Goal: Navigation & Orientation: Find specific page/section

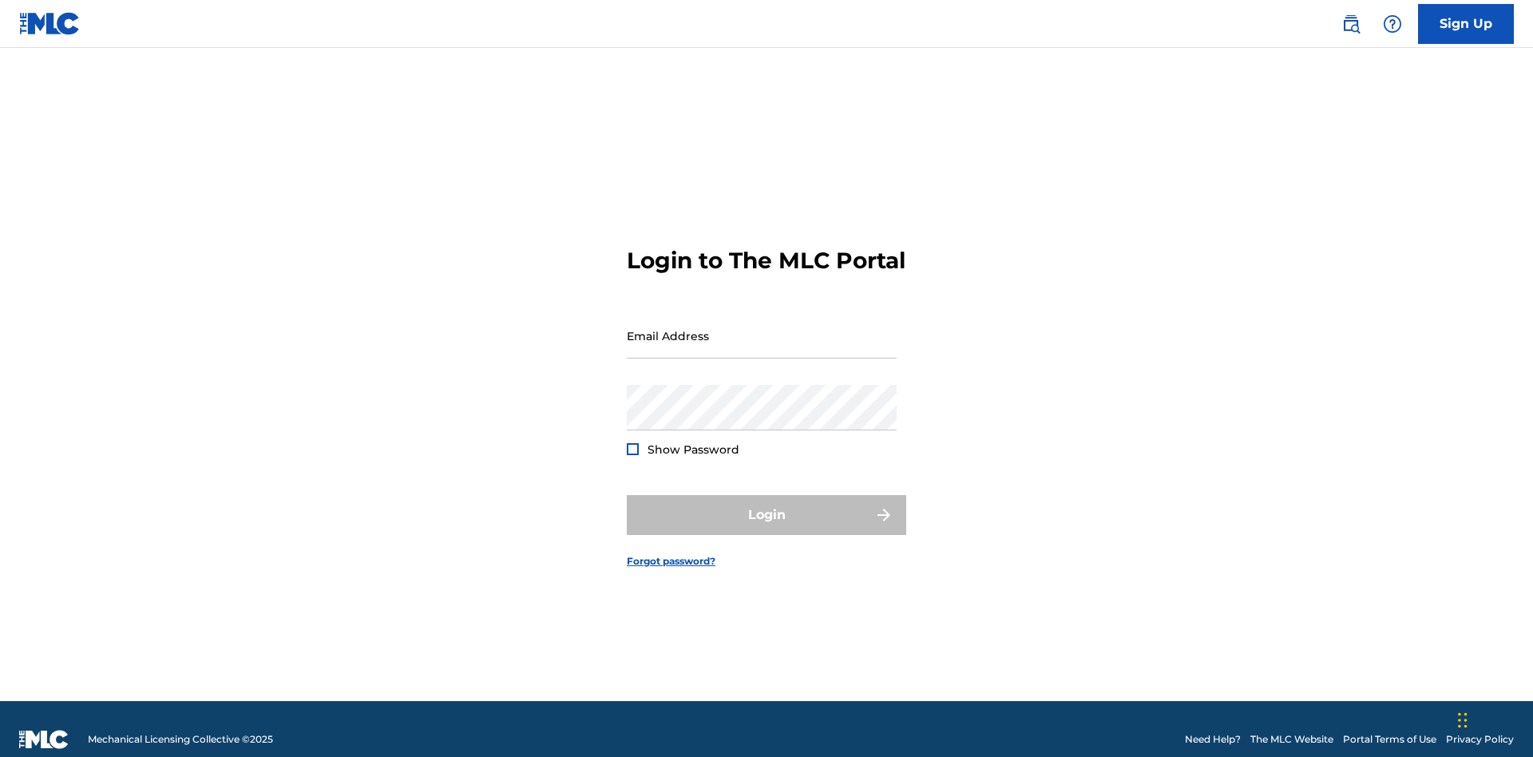
scroll to position [21, 0]
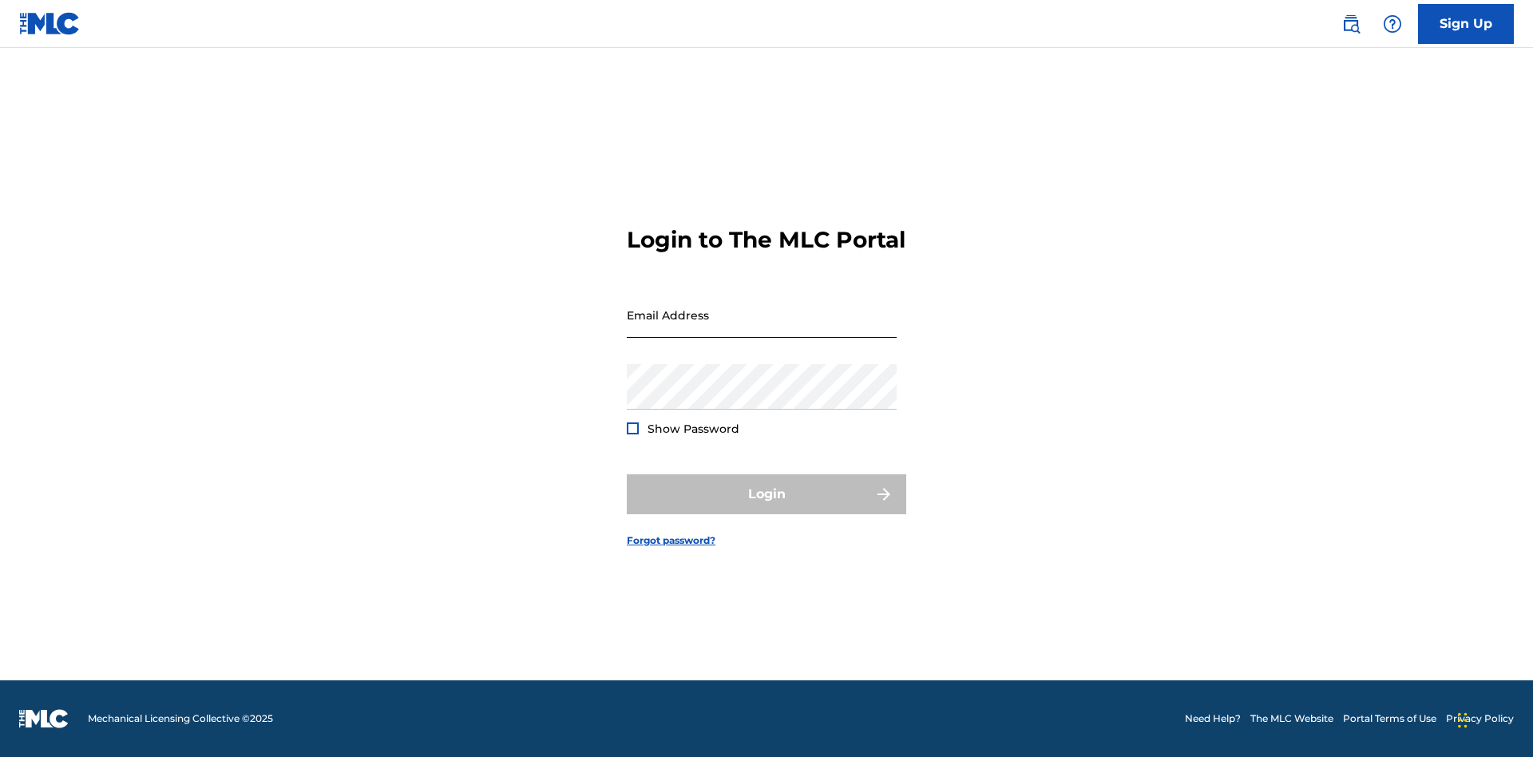
click at [762, 328] on input "Email Address" at bounding box center [762, 315] width 270 height 46
type input "[EMAIL_ADDRESS][DOMAIN_NAME]"
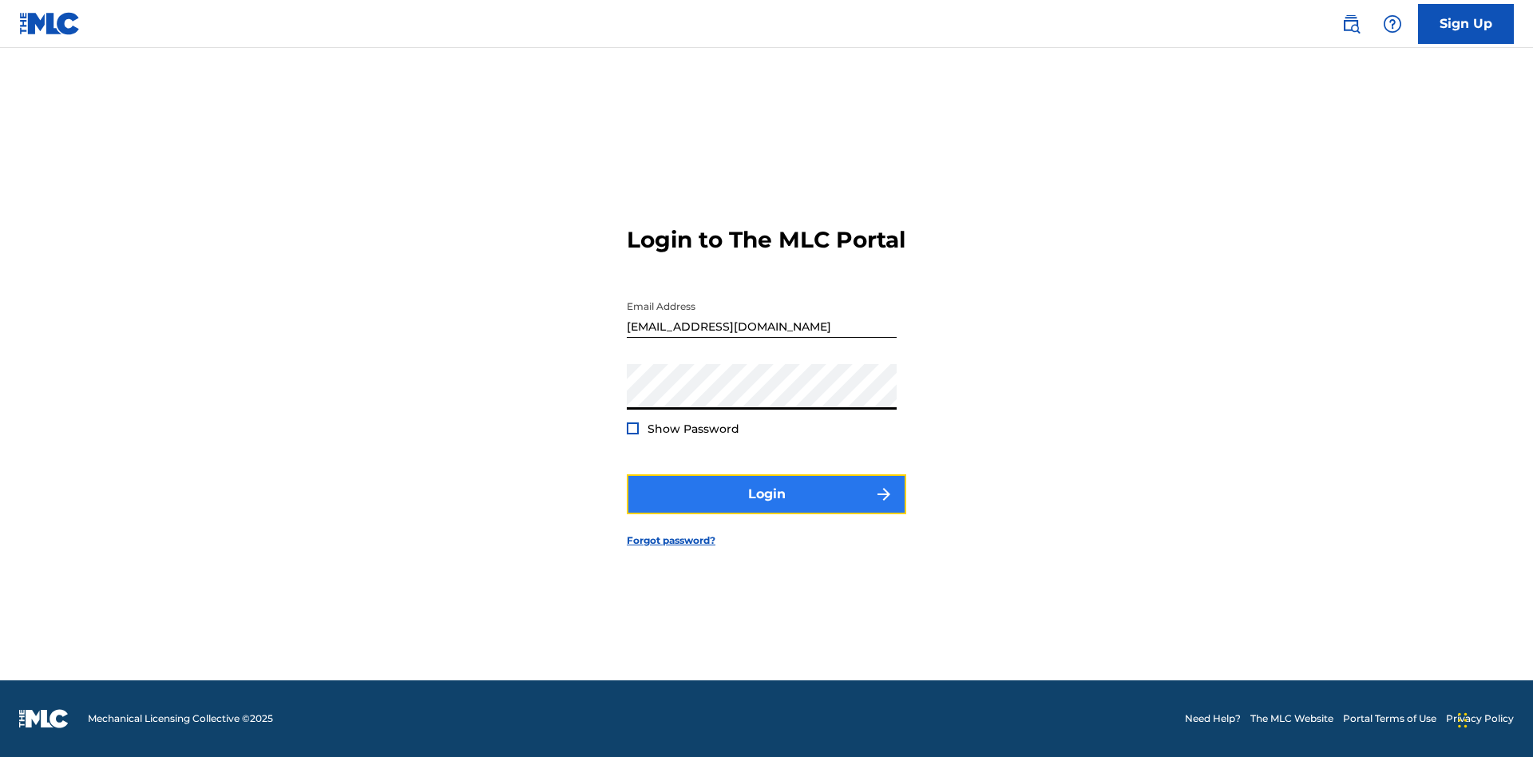
click at [767, 508] on button "Login" at bounding box center [766, 494] width 279 height 40
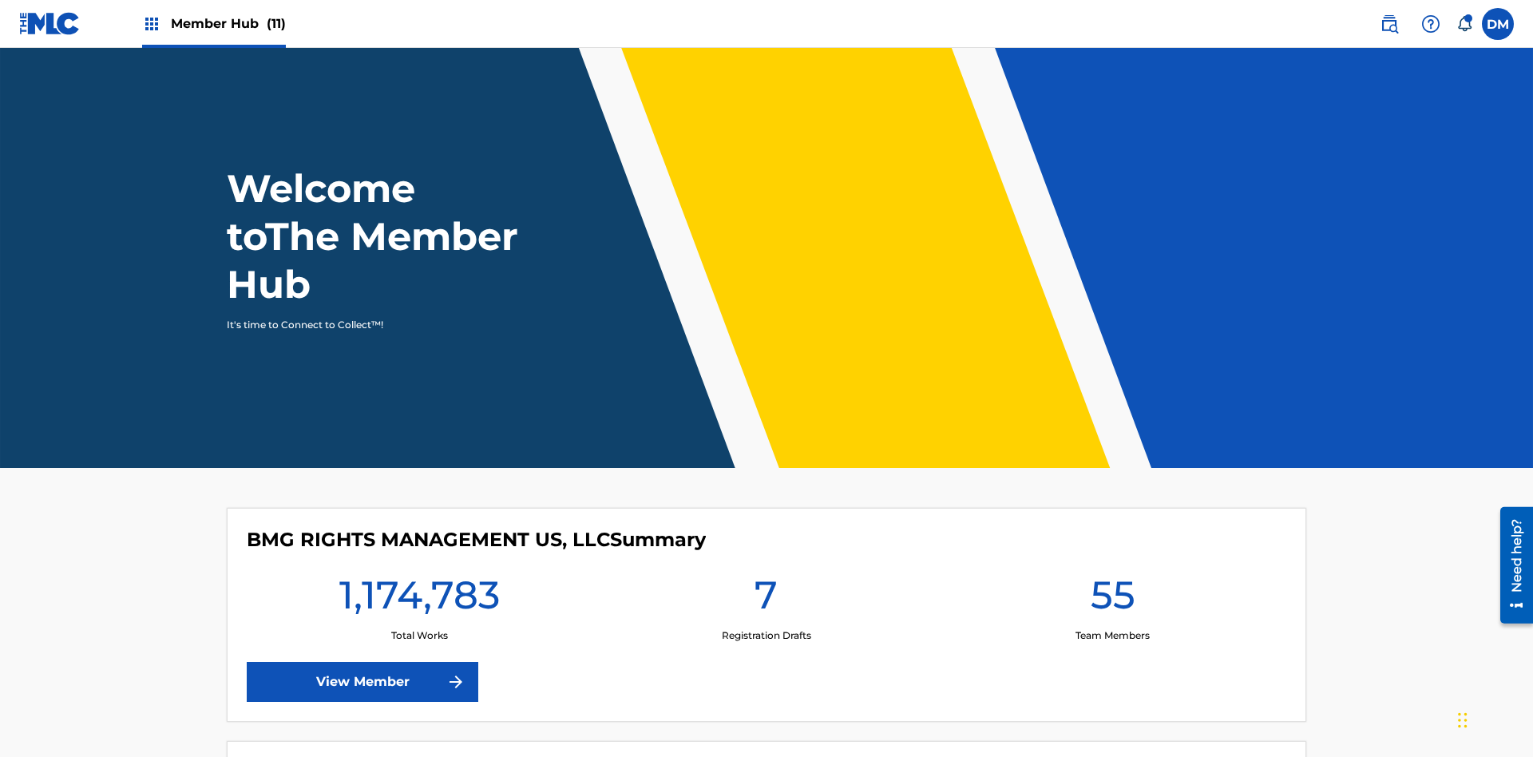
click at [213, 23] on span "Member Hub (11)" at bounding box center [228, 23] width 115 height 18
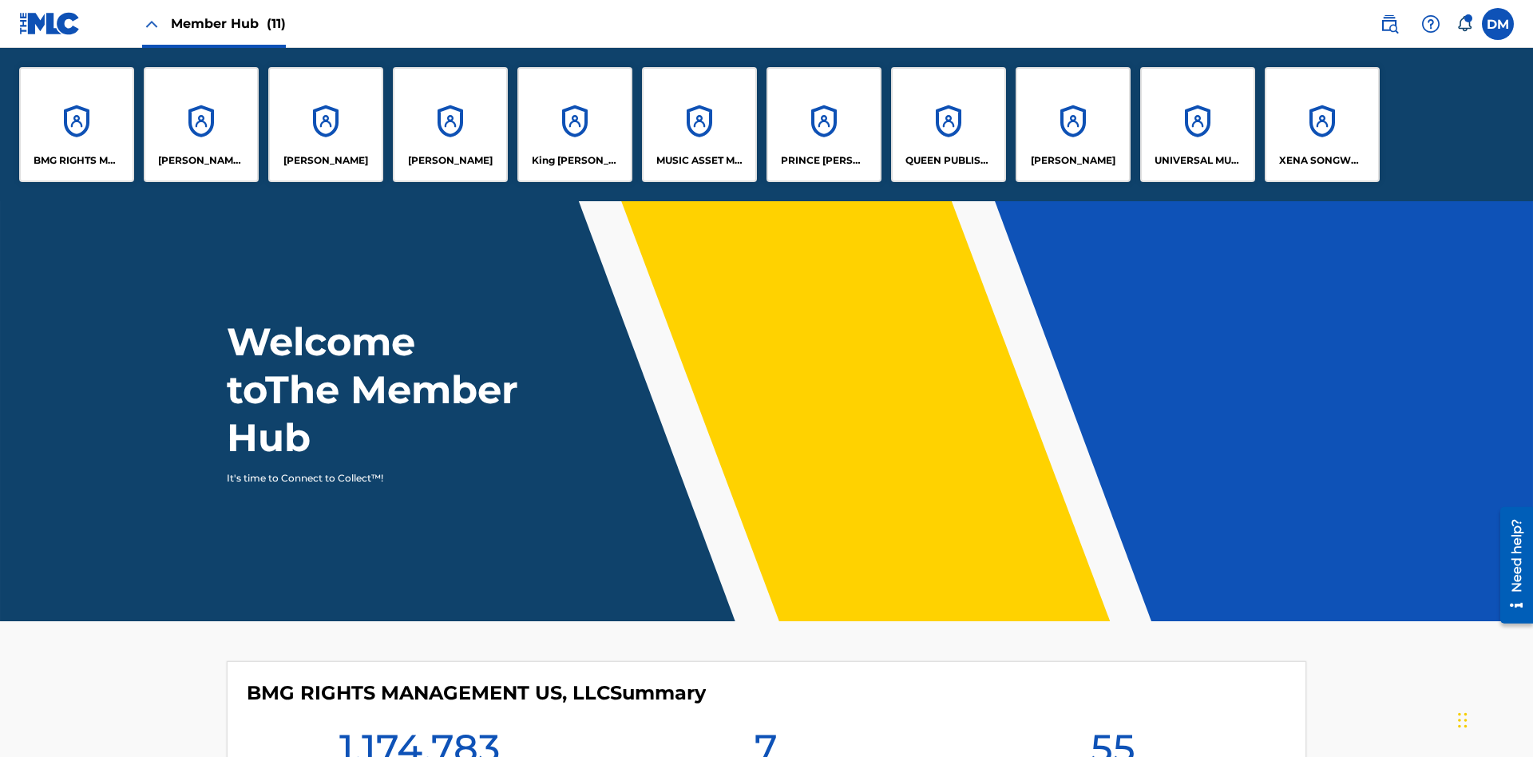
scroll to position [57, 0]
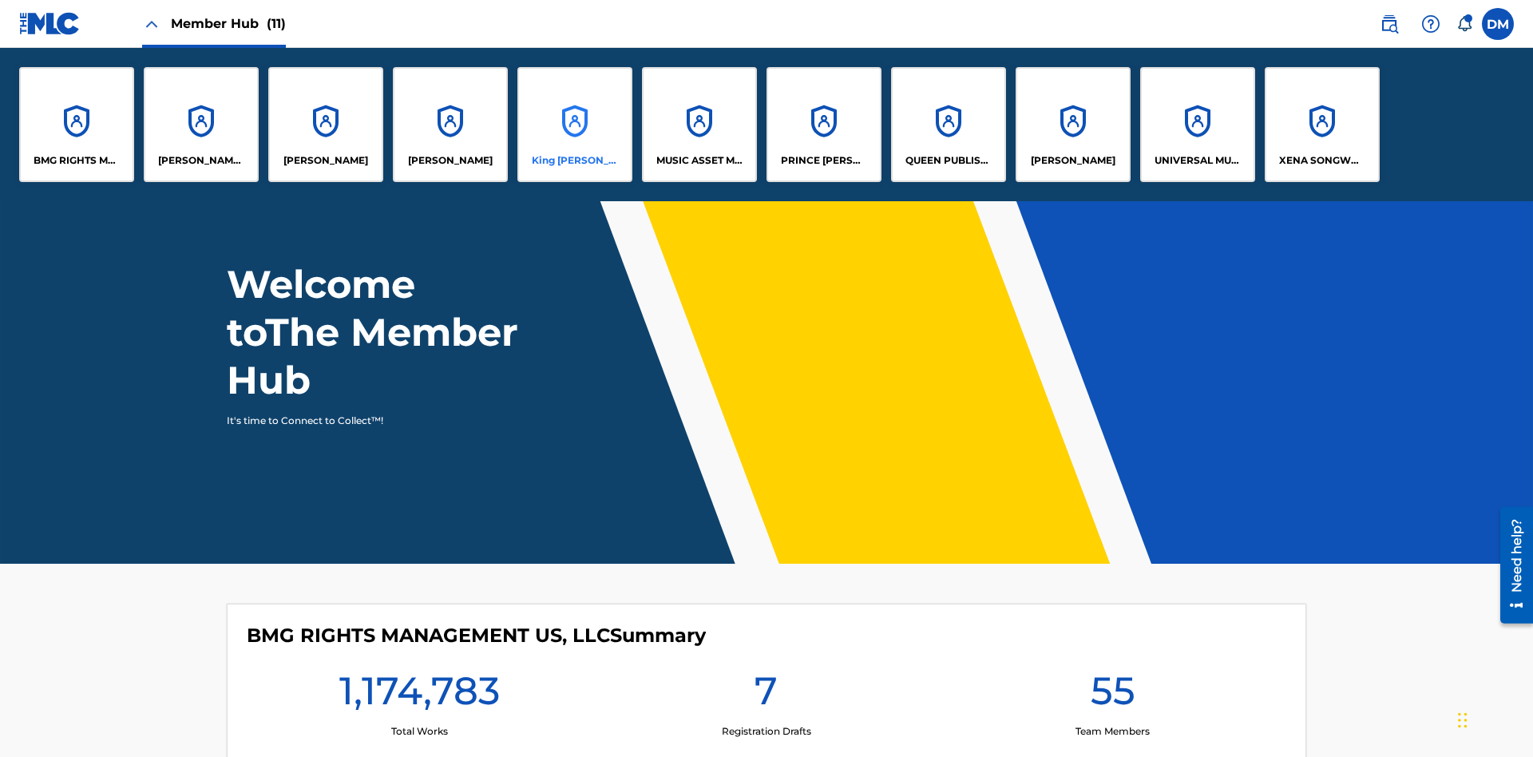
click at [574, 160] on p "King [PERSON_NAME]" at bounding box center [575, 160] width 87 height 14
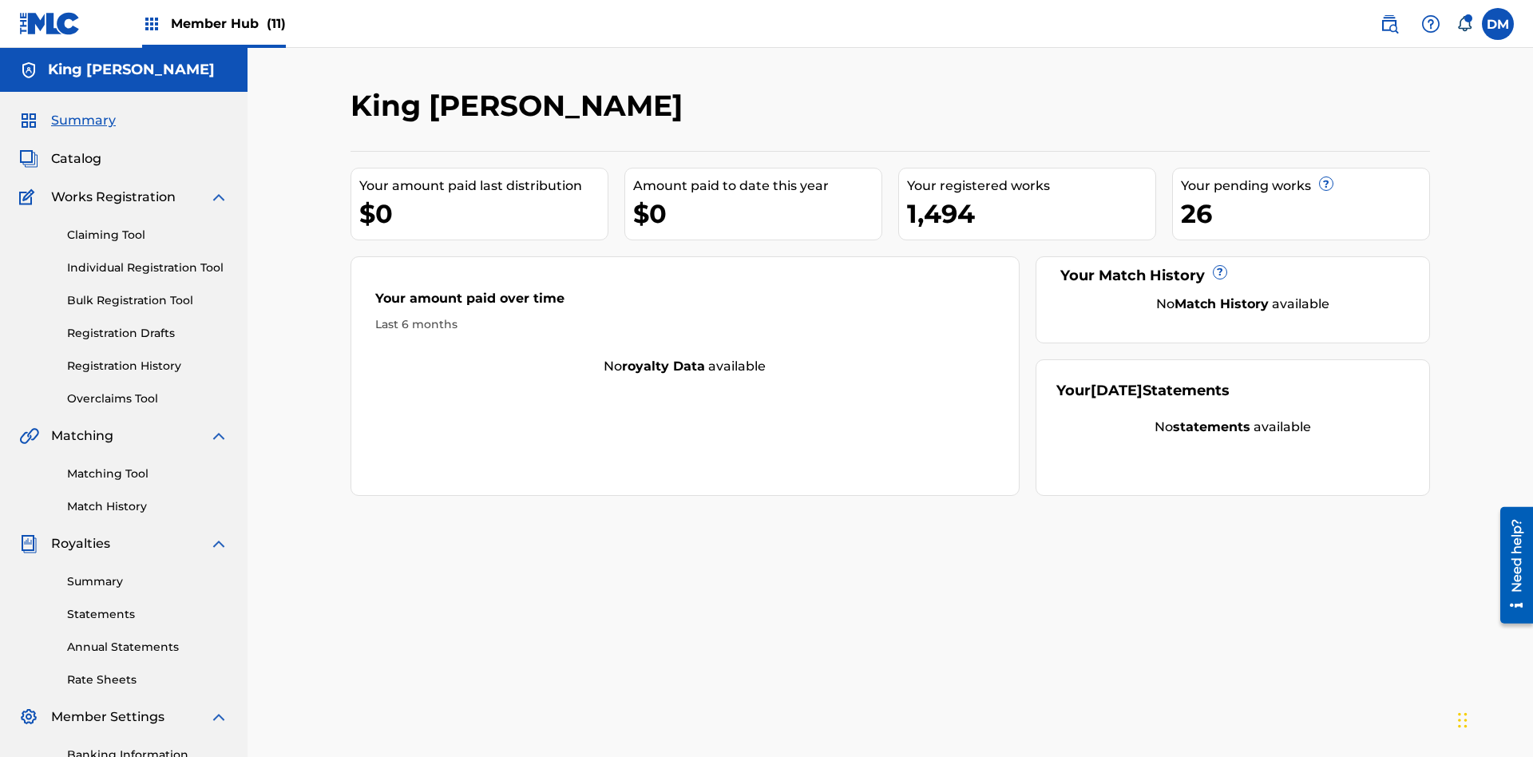
scroll to position [233, 0]
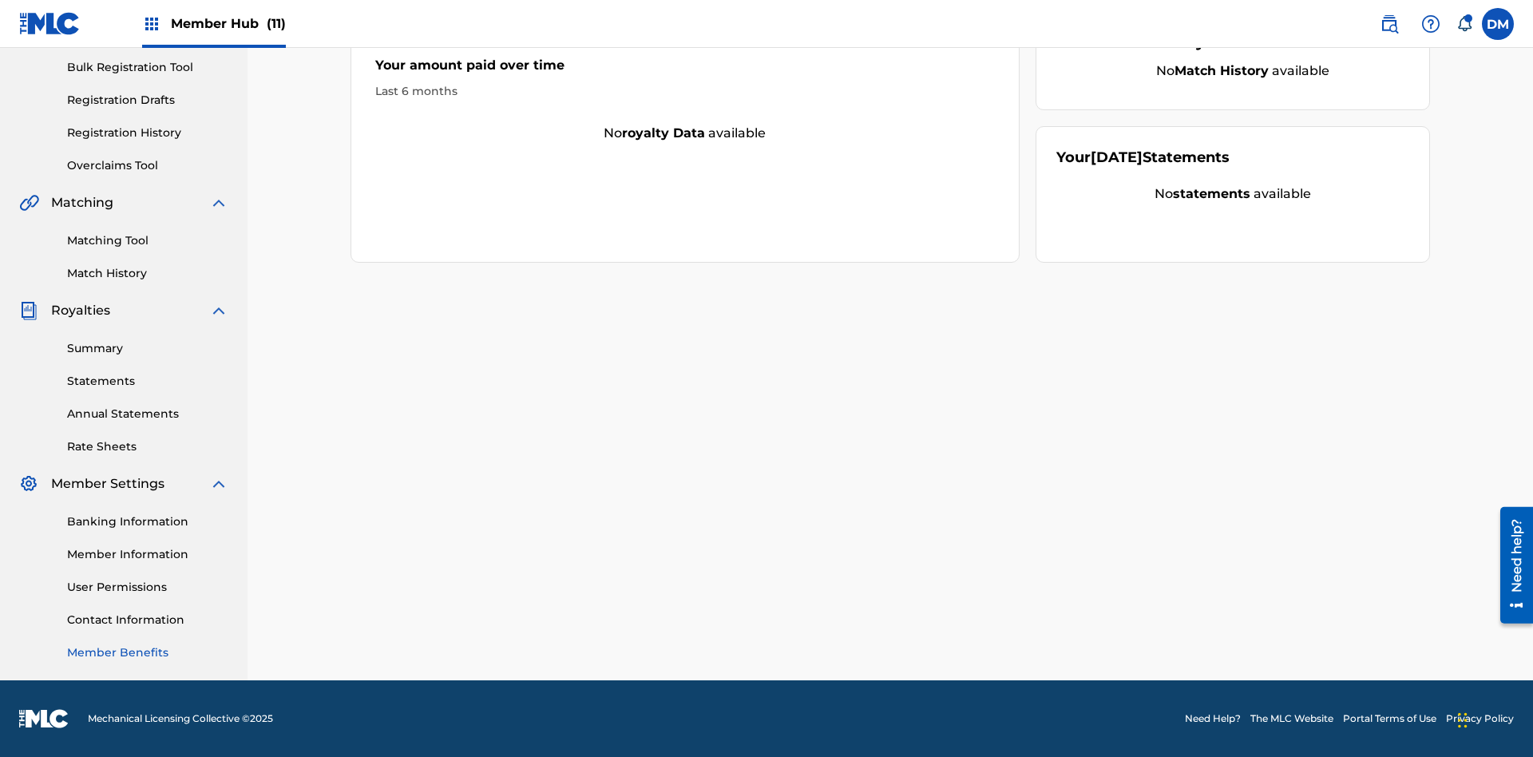
click at [148, 652] on link "Member Benefits" at bounding box center [147, 652] width 161 height 17
